Goal: Use online tool/utility: Utilize a website feature to perform a specific function

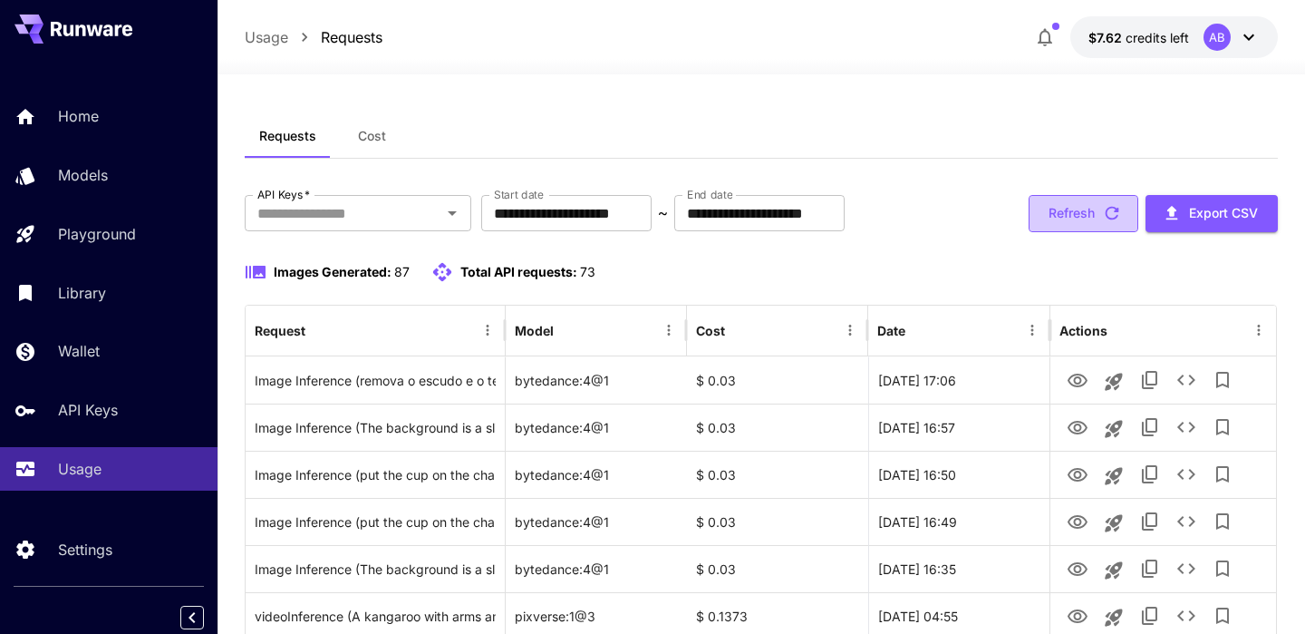
click at [1109, 221] on icon "button" at bounding box center [1112, 213] width 20 height 20
click at [1073, 221] on button "Refresh" at bounding box center [1084, 213] width 110 height 37
click at [1116, 228] on button "Refresh" at bounding box center [1084, 213] width 110 height 37
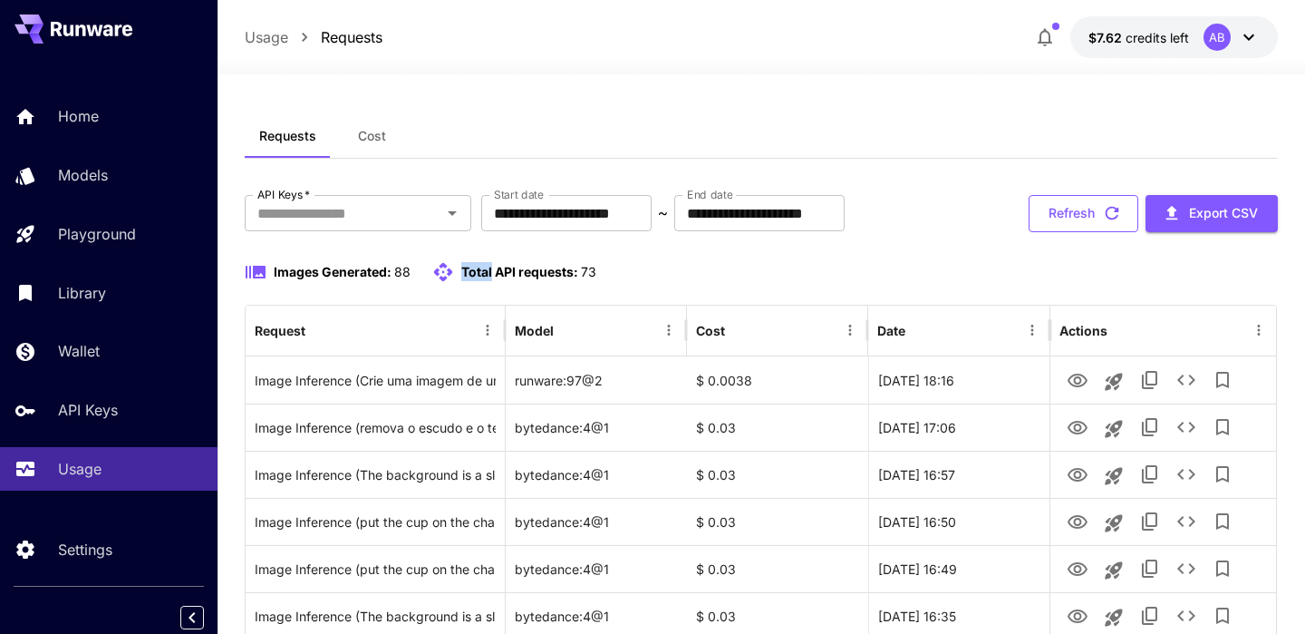
click at [1032, 213] on button "Refresh" at bounding box center [1084, 213] width 110 height 37
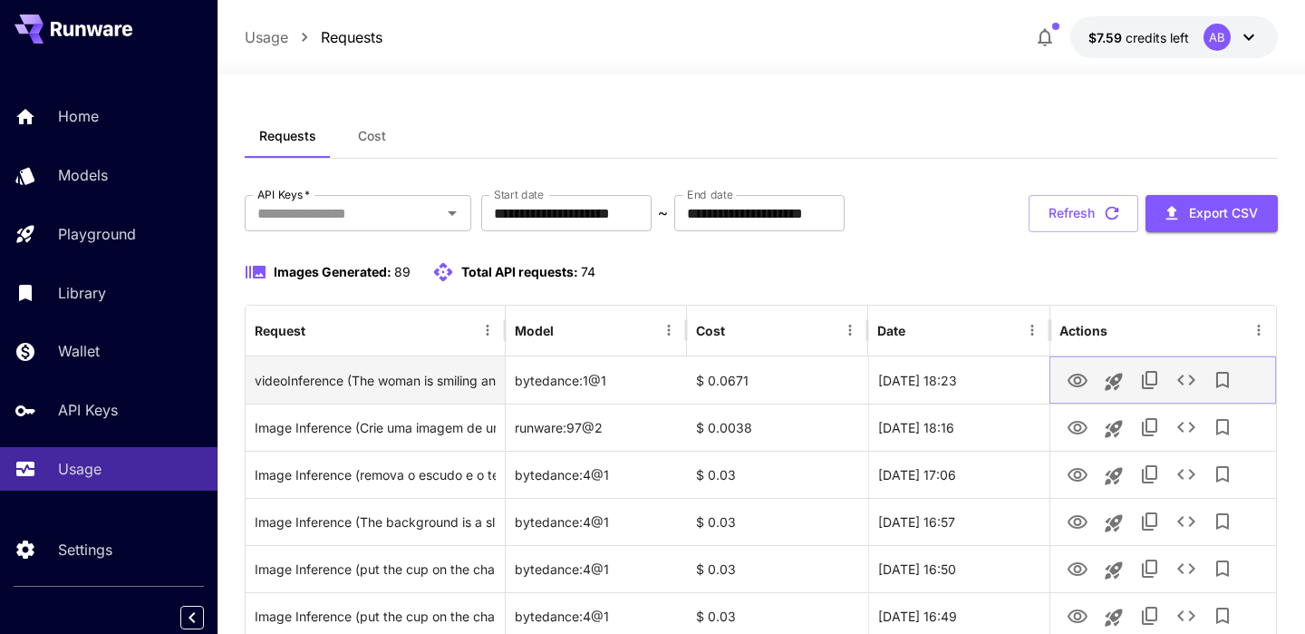
click at [1087, 382] on icon "View Video" at bounding box center [1078, 381] width 22 height 22
click at [1194, 375] on icon "See details" at bounding box center [1187, 380] width 22 height 22
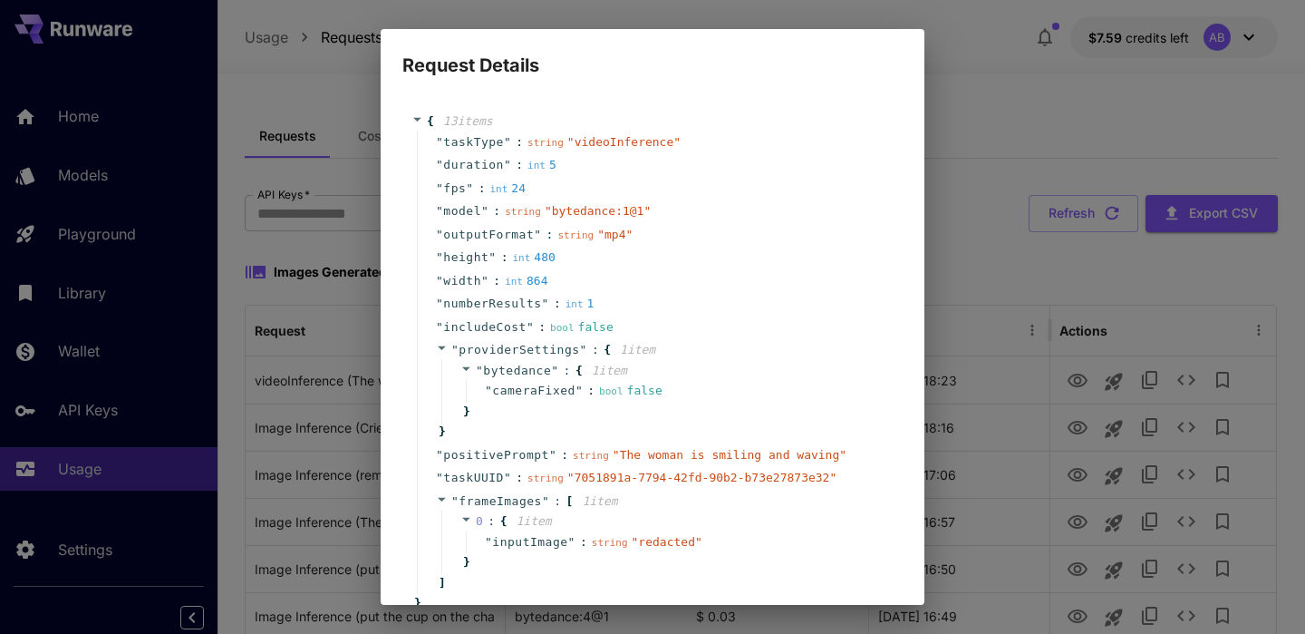
click at [1074, 160] on div "Request Details { 13 item s " taskType " : string " videoInference " " duration…" at bounding box center [652, 317] width 1305 height 634
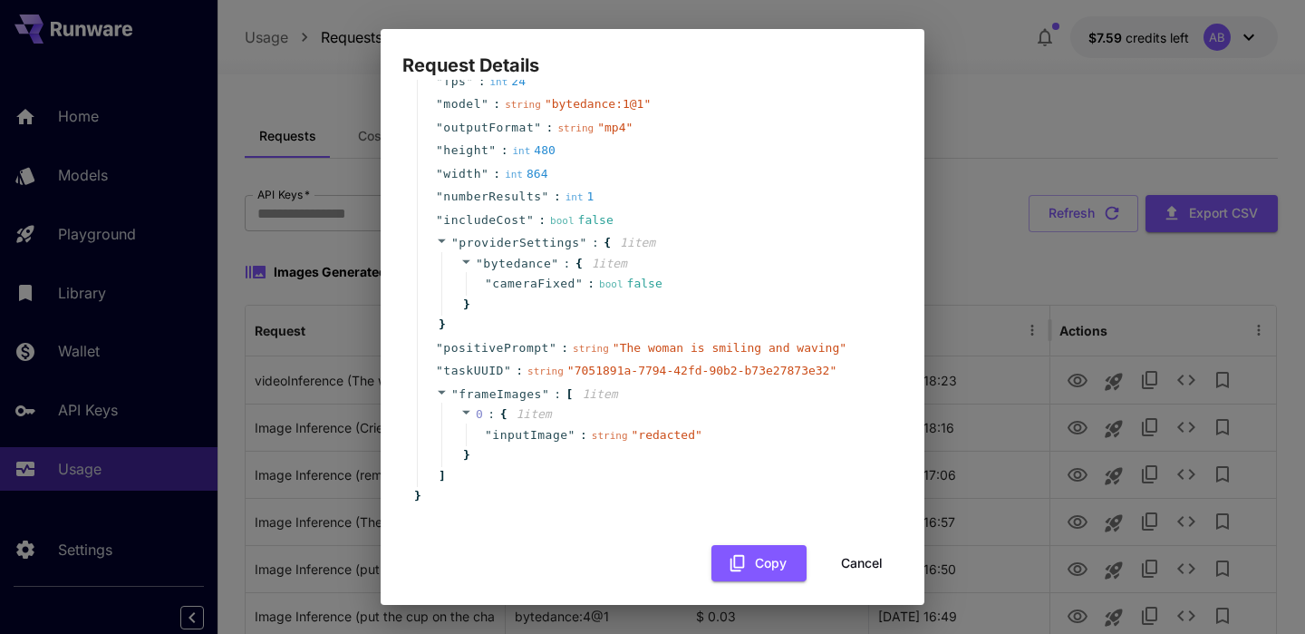
scroll to position [116, 0]
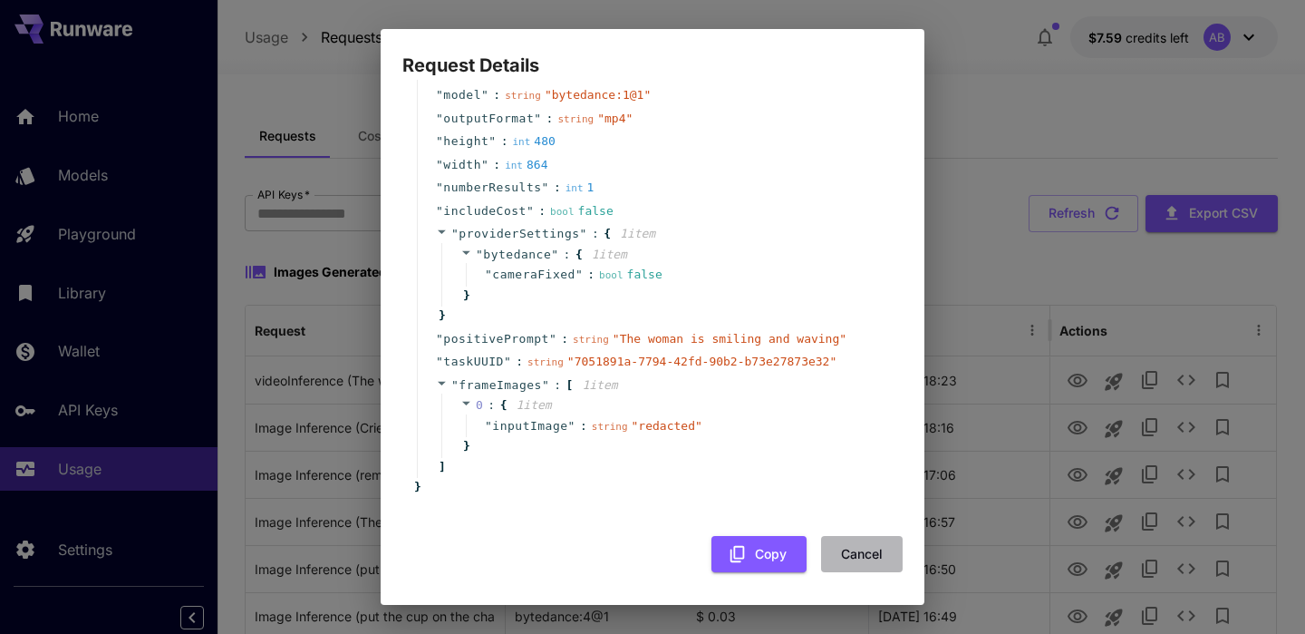
click at [854, 543] on button "Cancel" at bounding box center [862, 554] width 82 height 37
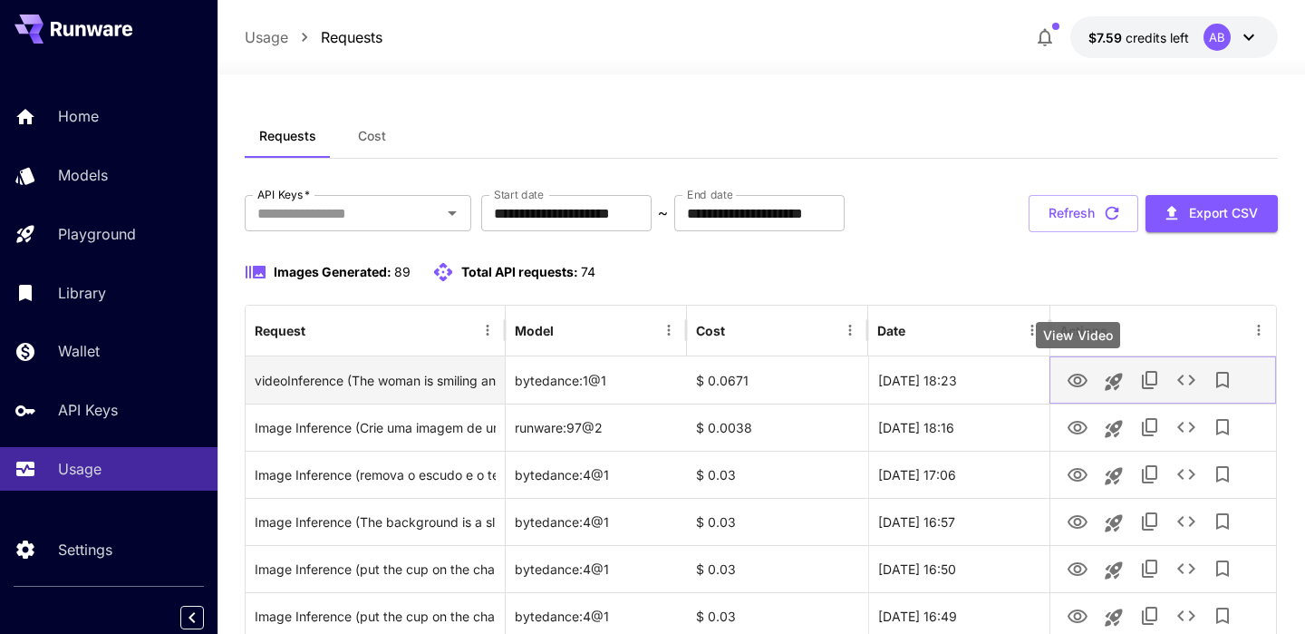
click at [1086, 381] on icon "View Video" at bounding box center [1078, 380] width 20 height 14
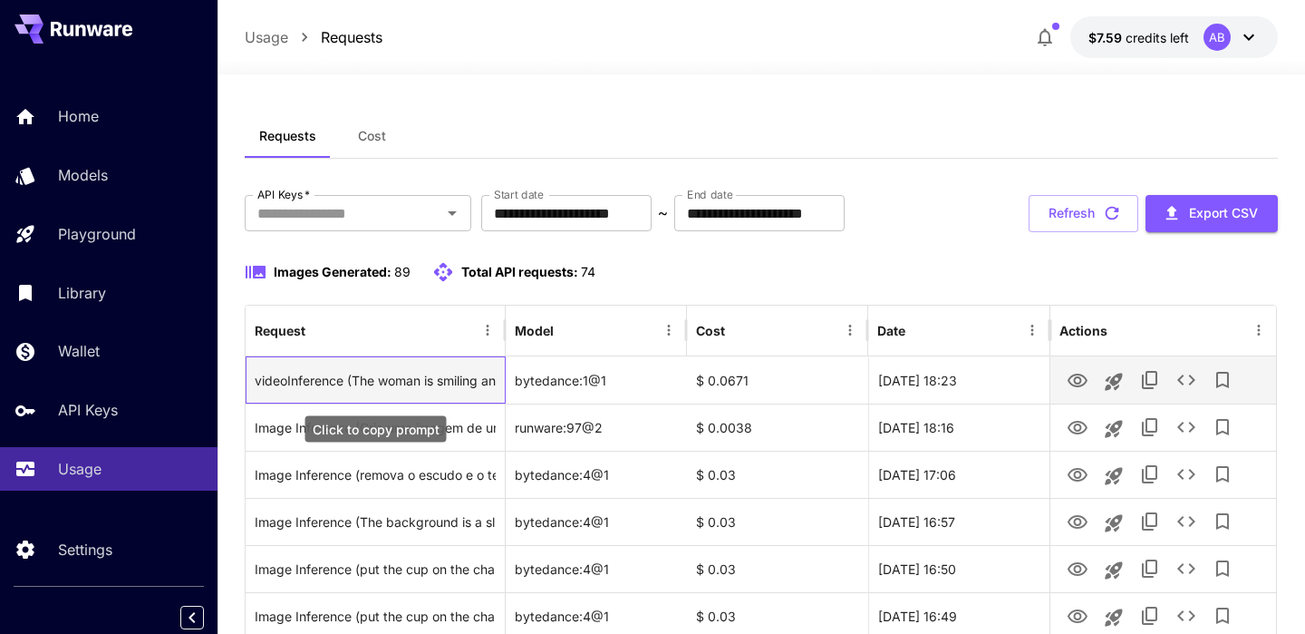
click at [455, 391] on div "videoInference (The woman is smiling and waving)" at bounding box center [375, 380] width 241 height 46
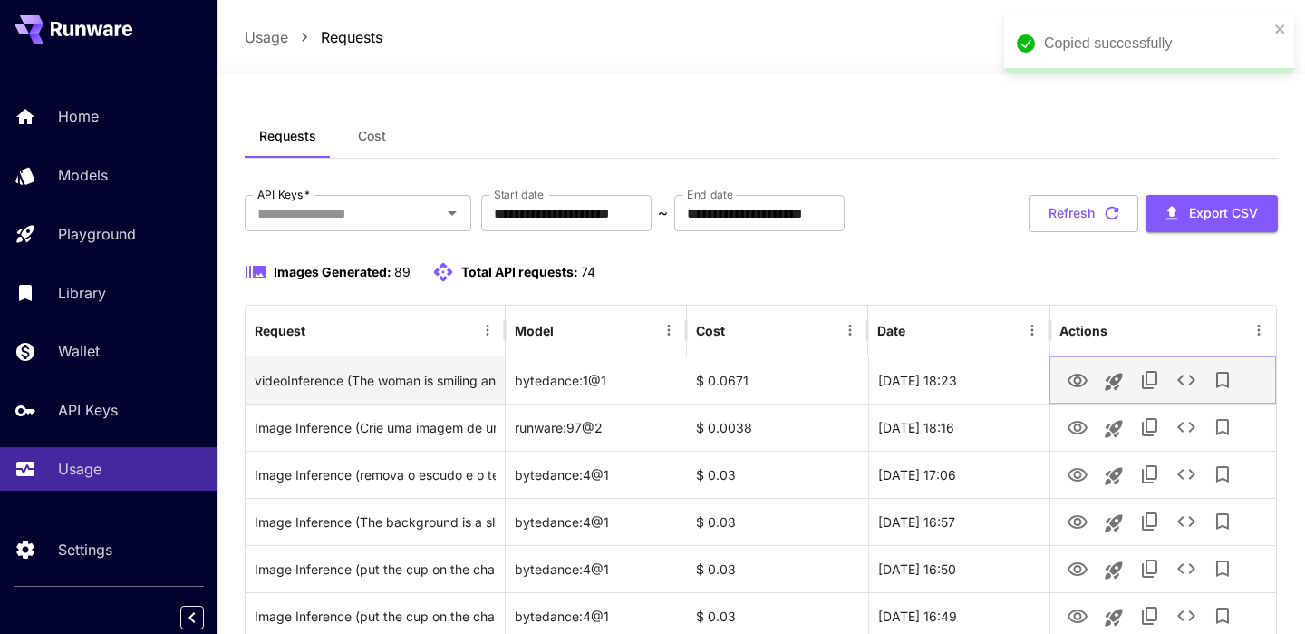
click at [1121, 385] on icon "Launch in playground" at bounding box center [1114, 382] width 22 height 22
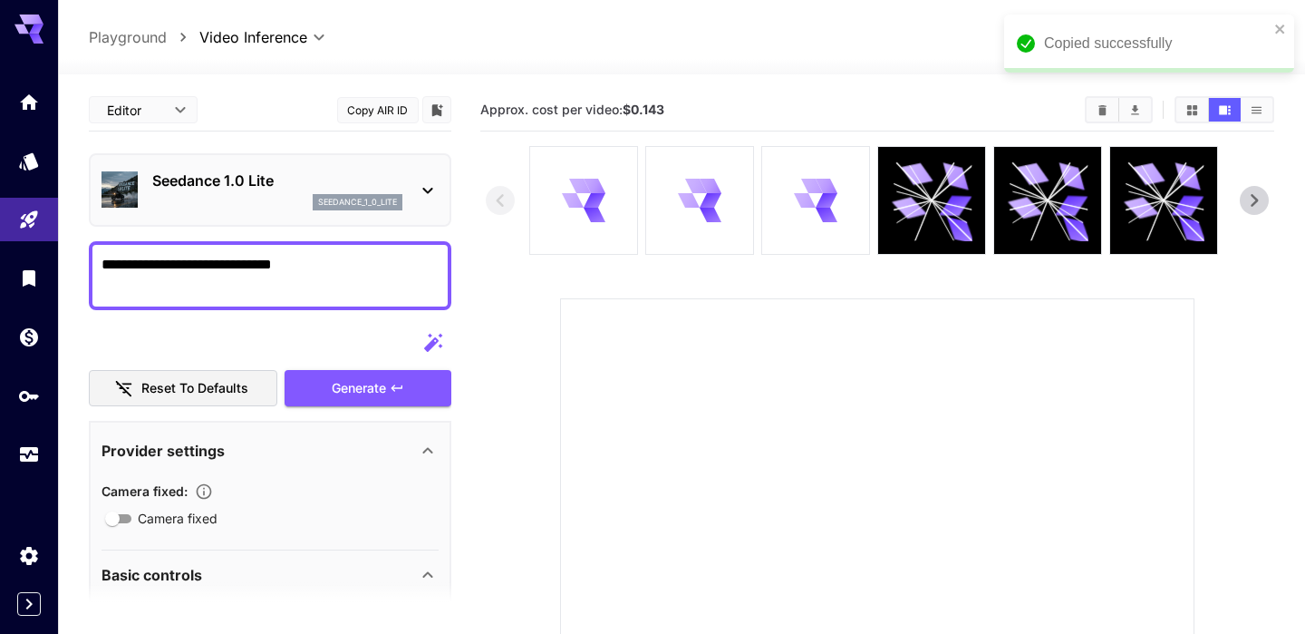
scroll to position [539, 0]
